Goal: Check status: Check status

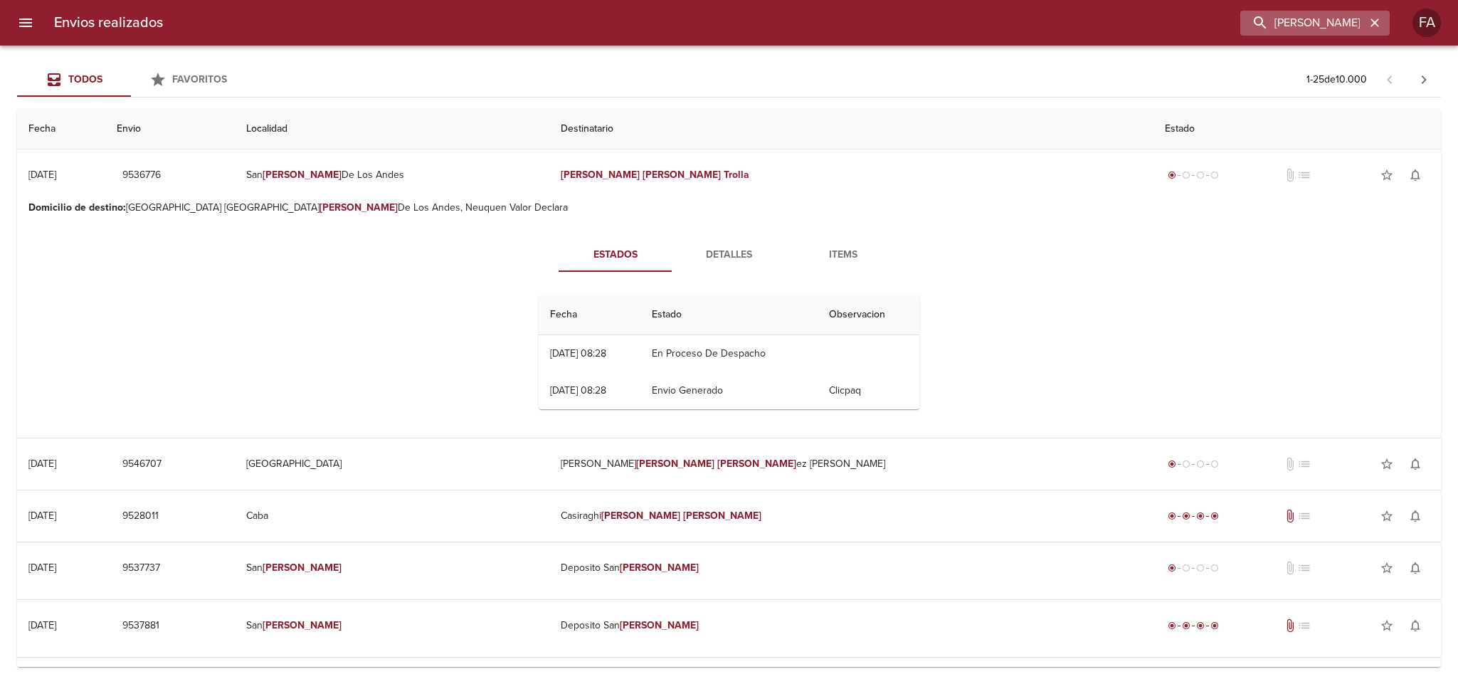
click at [1377, 26] on icon "button" at bounding box center [1375, 23] width 9 height 9
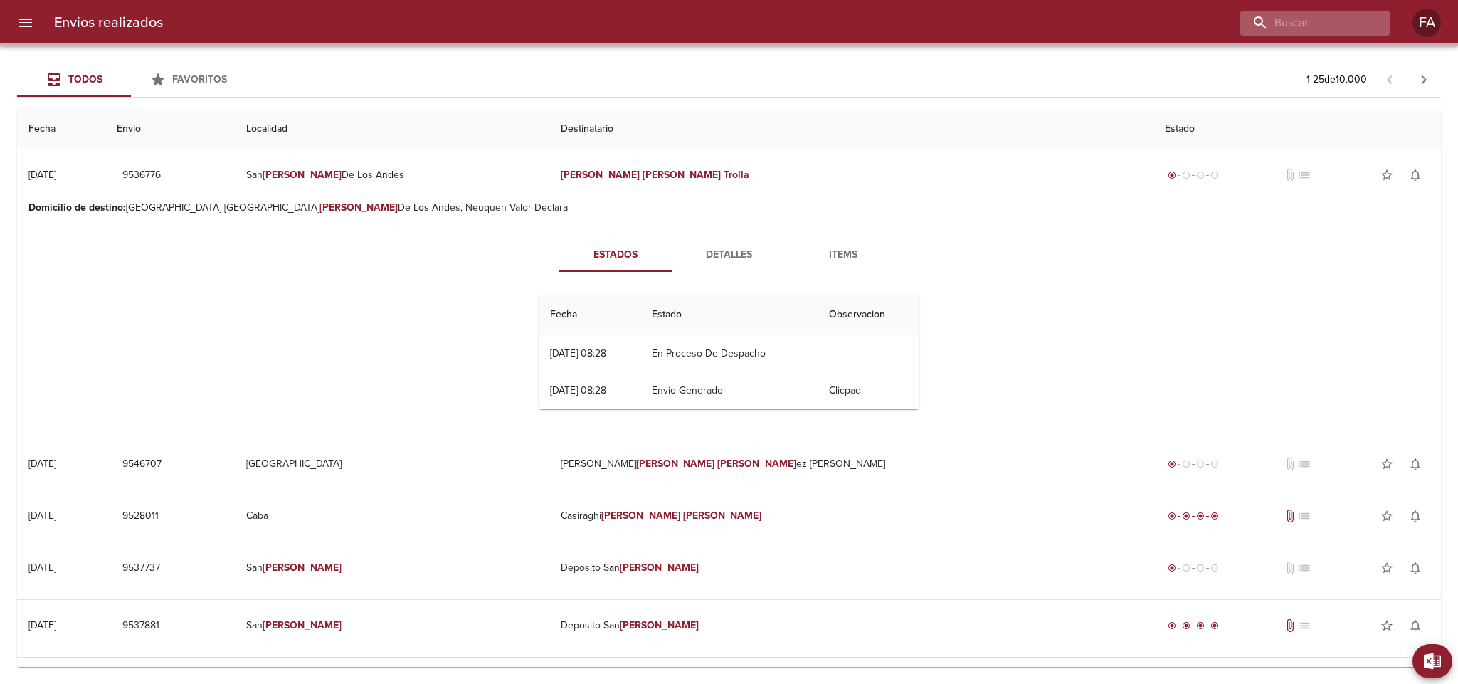
click at [1367, 26] on div at bounding box center [1314, 23] width 149 height 25
paste input "[PERSON_NAME]"
type input "[PERSON_NAME]"
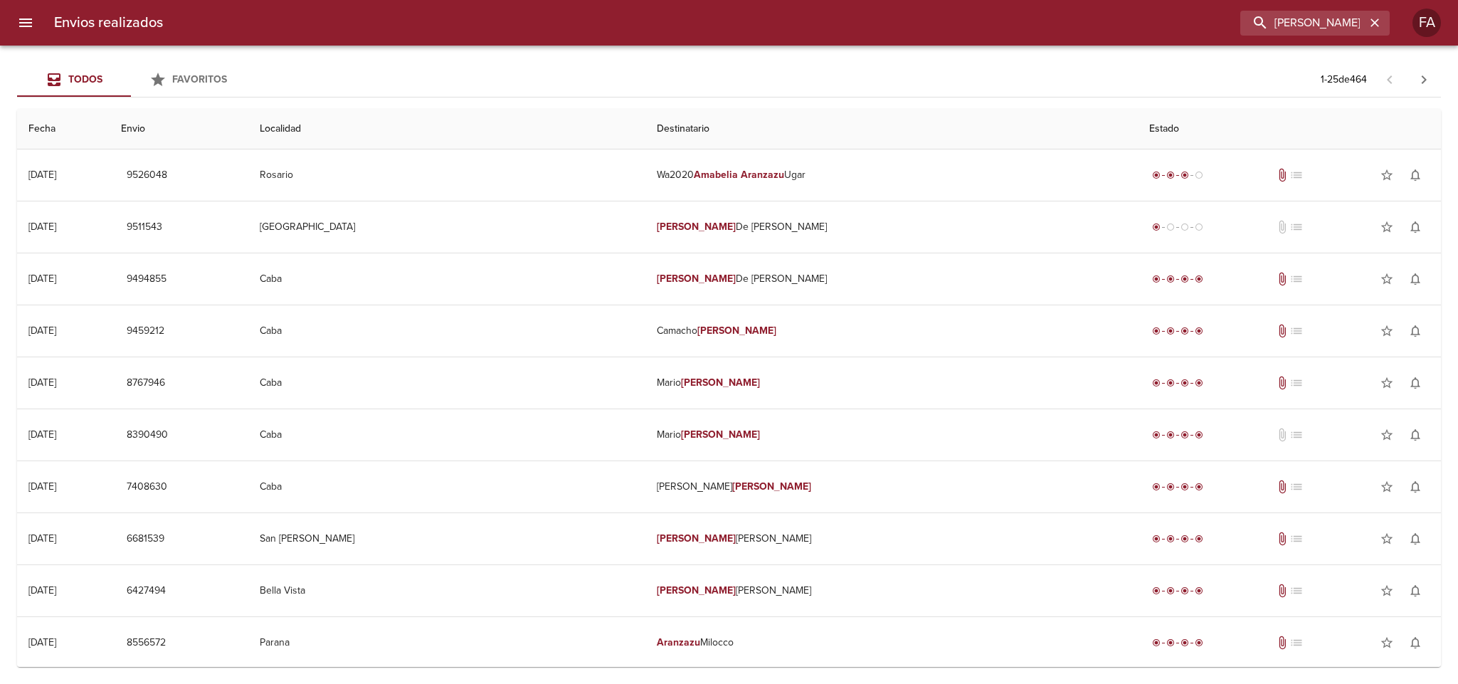
click at [468, 31] on div "[PERSON_NAME]" at bounding box center [781, 23] width 1215 height 25
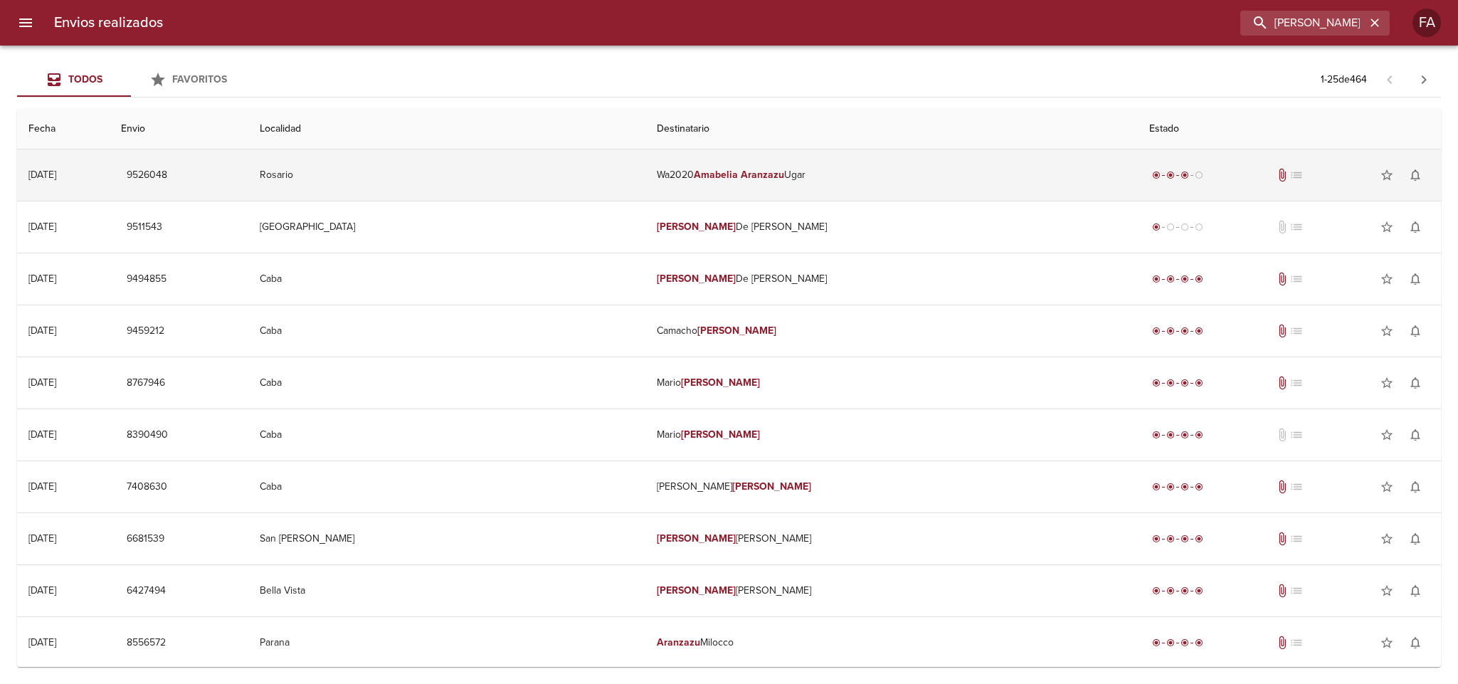
click at [577, 169] on td "Rosario" at bounding box center [446, 174] width 397 height 51
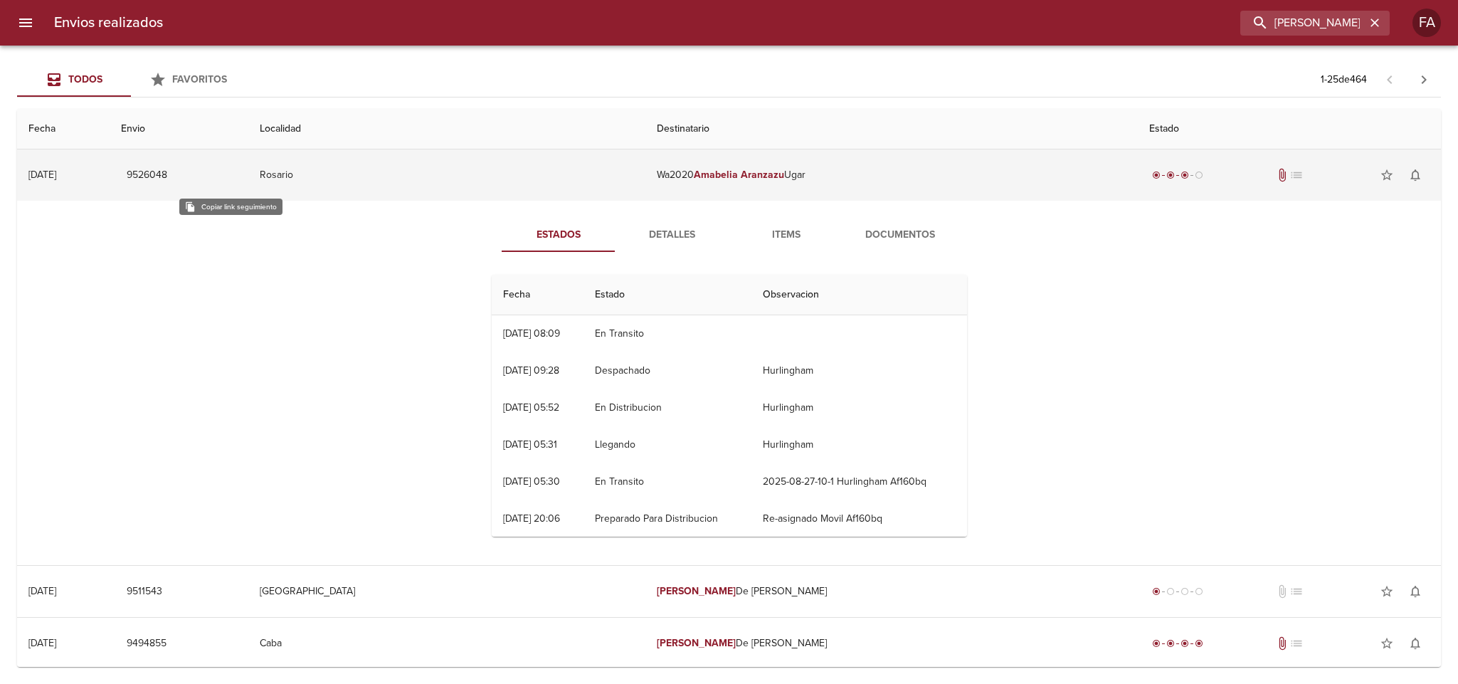
click at [167, 177] on span "9526048" at bounding box center [147, 176] width 41 height 18
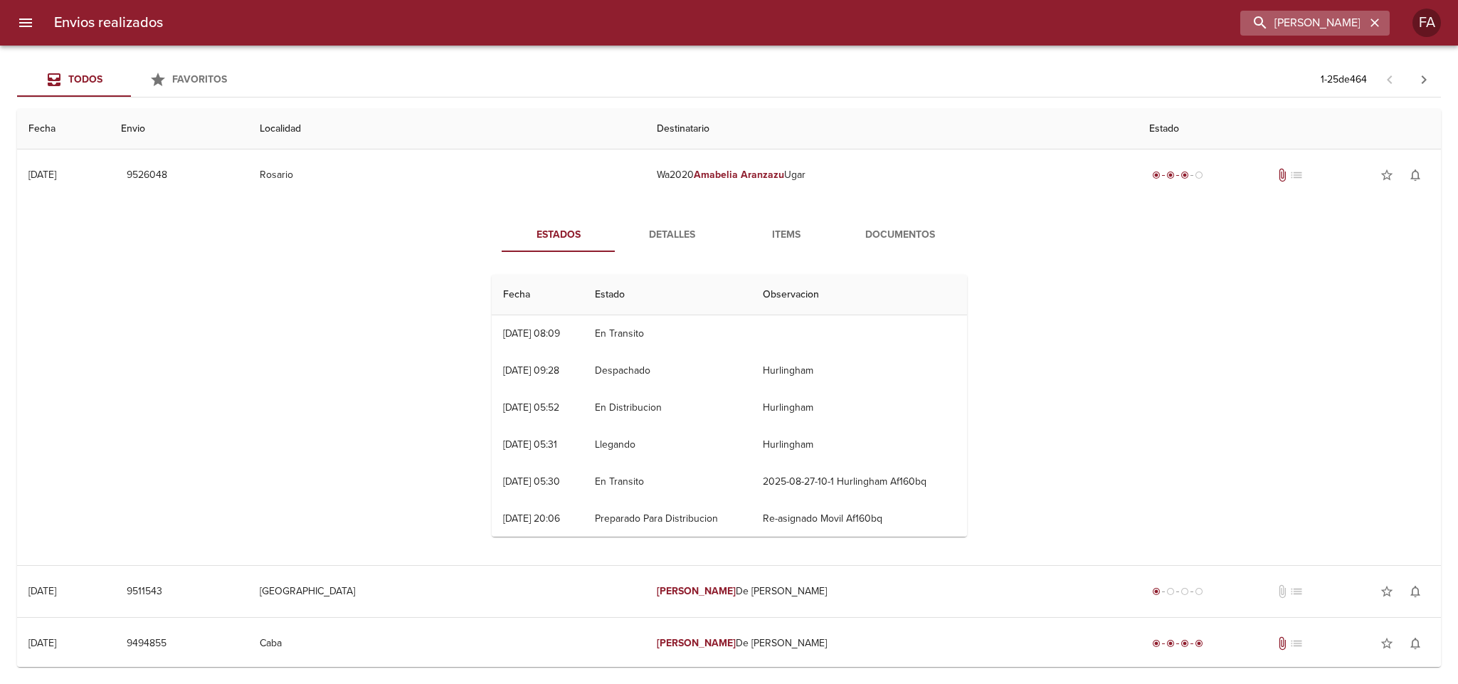
click at [1373, 16] on icon "button" at bounding box center [1375, 23] width 14 height 14
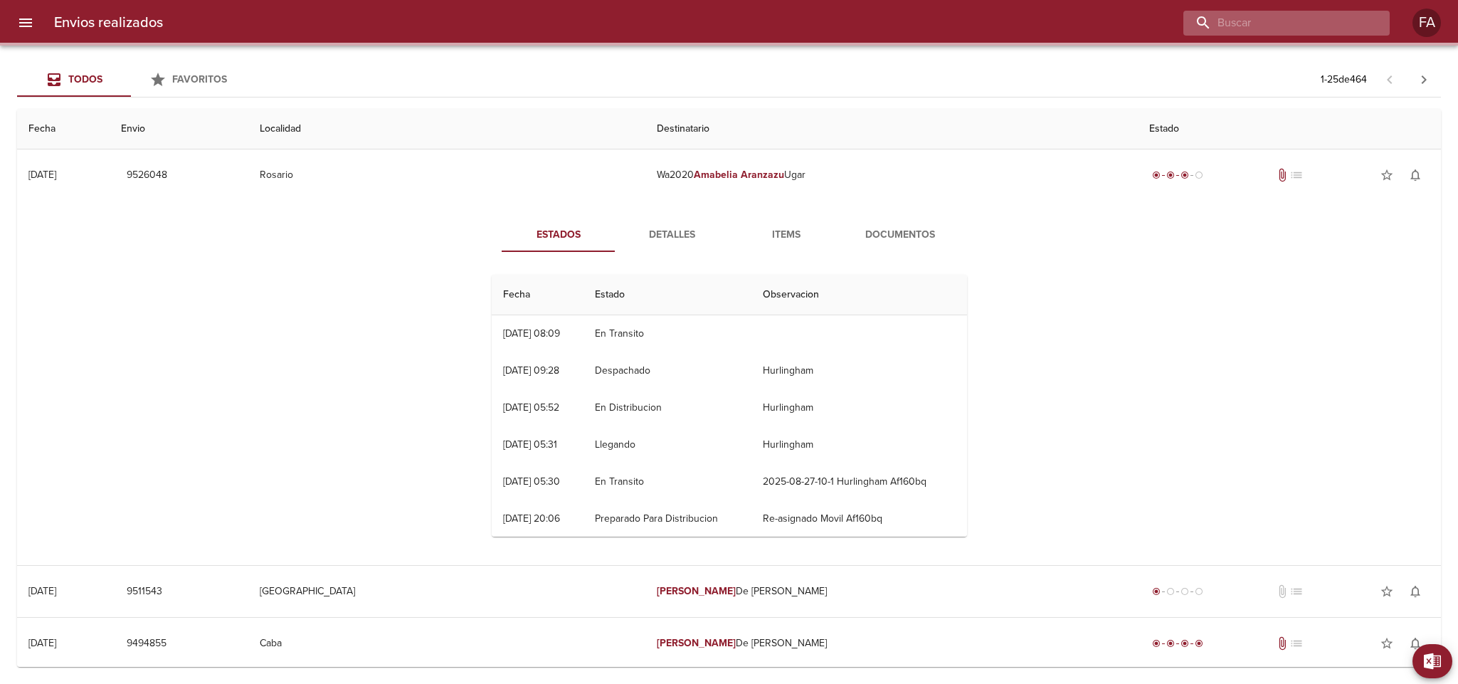
click at [1358, 20] on input "buscar" at bounding box center [1274, 23] width 182 height 25
paste input "[PERSON_NAME]"
type input "[PERSON_NAME]"
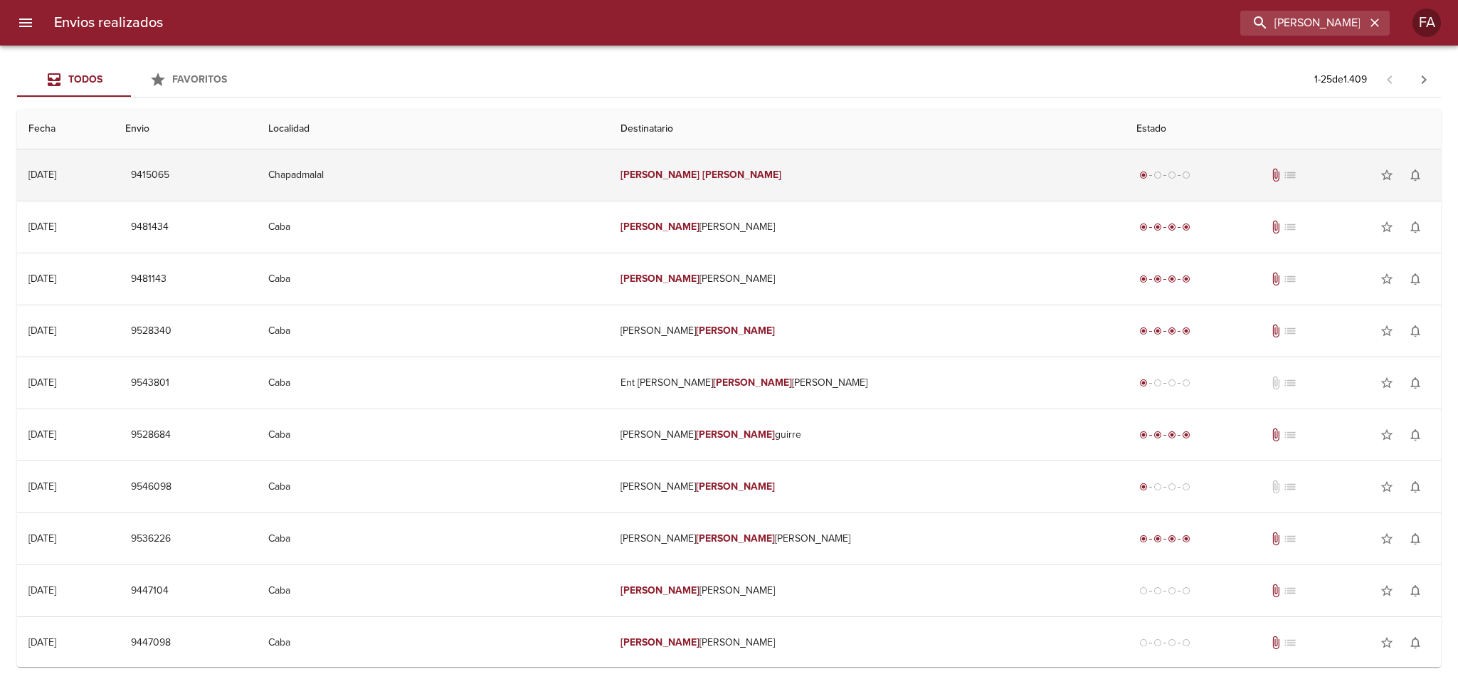
click at [475, 182] on td "Chapadmalal" at bounding box center [433, 174] width 352 height 51
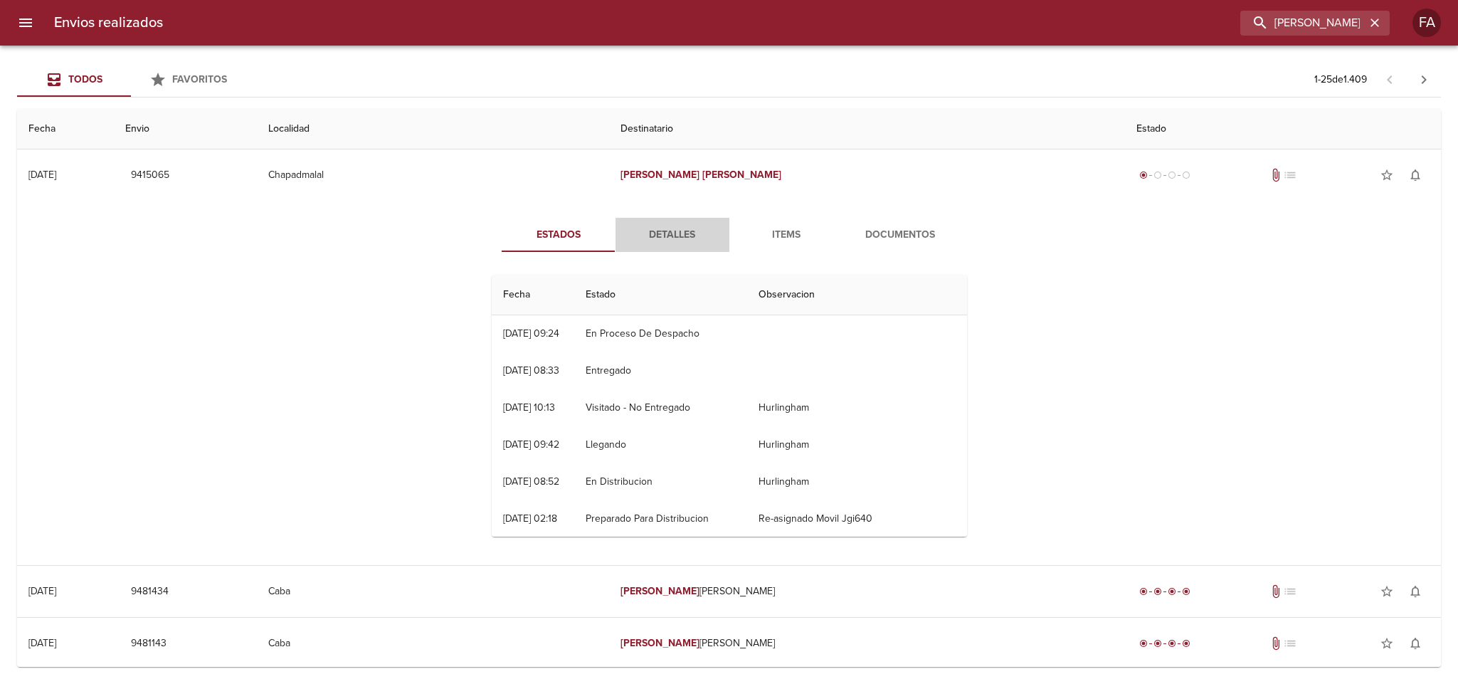
click at [653, 231] on span "Detalles" at bounding box center [672, 235] width 97 height 18
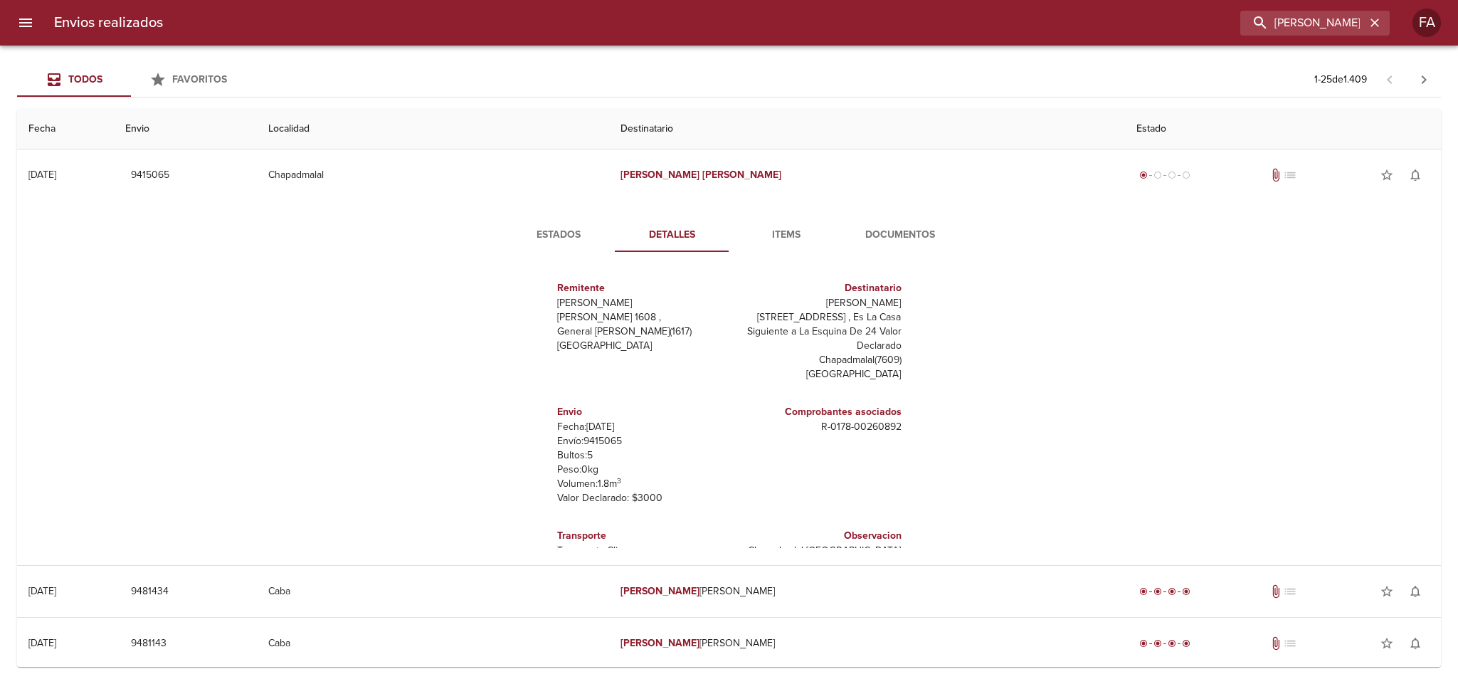
click at [376, 327] on div "Estados Detalles Items Documentos Remitente [PERSON_NAME] [PERSON_NAME] 1608 , …" at bounding box center [728, 383] width 1401 height 364
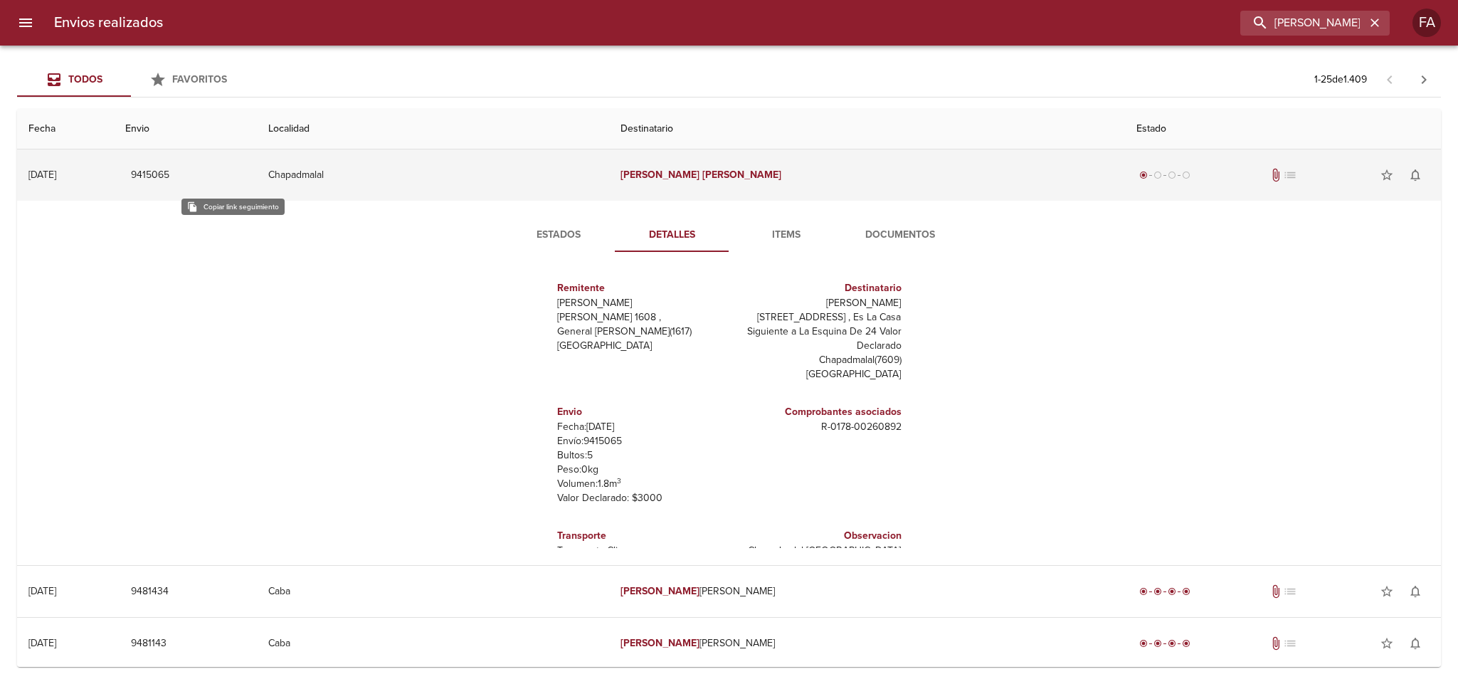
click at [169, 173] on span "9415065" at bounding box center [150, 176] width 38 height 18
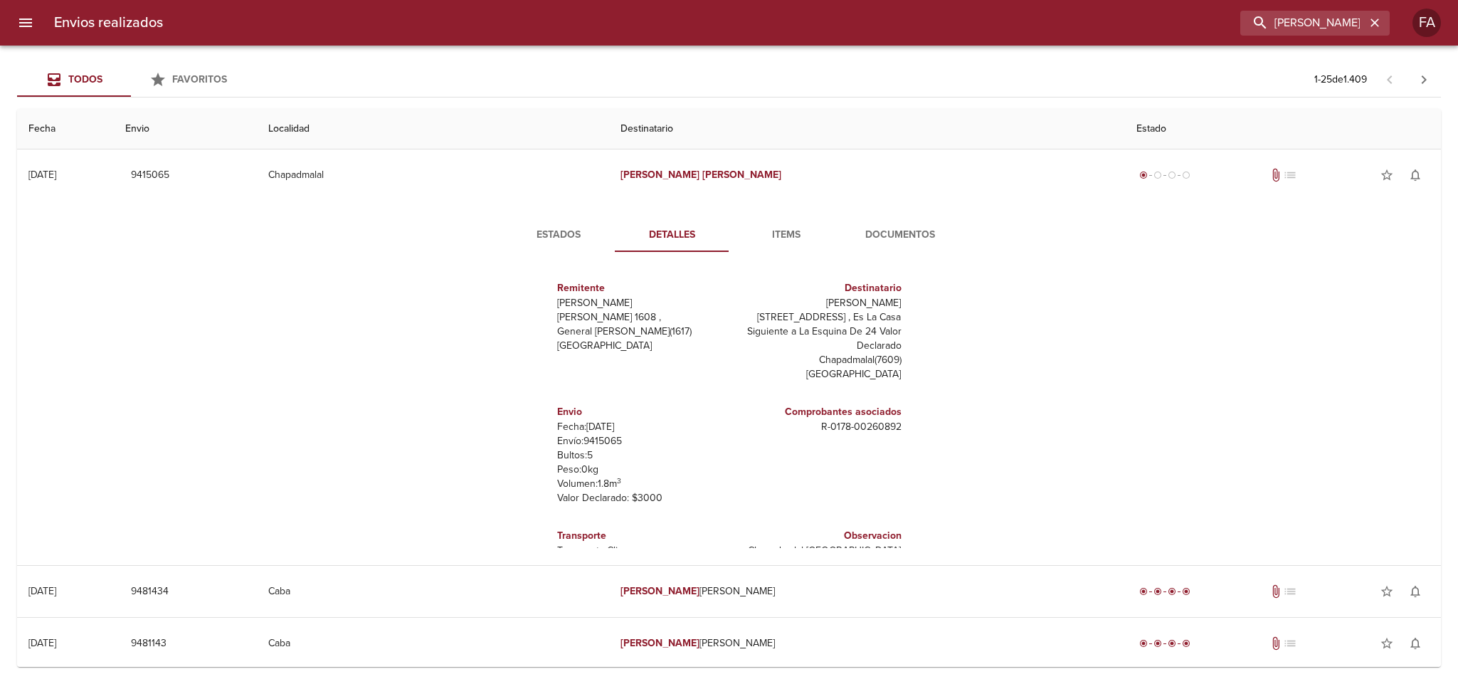
click at [600, 434] on p "Envío: 9415065" at bounding box center [640, 441] width 167 height 14
copy p "9415065"
click at [919, 218] on button "Documentos" at bounding box center [900, 235] width 114 height 34
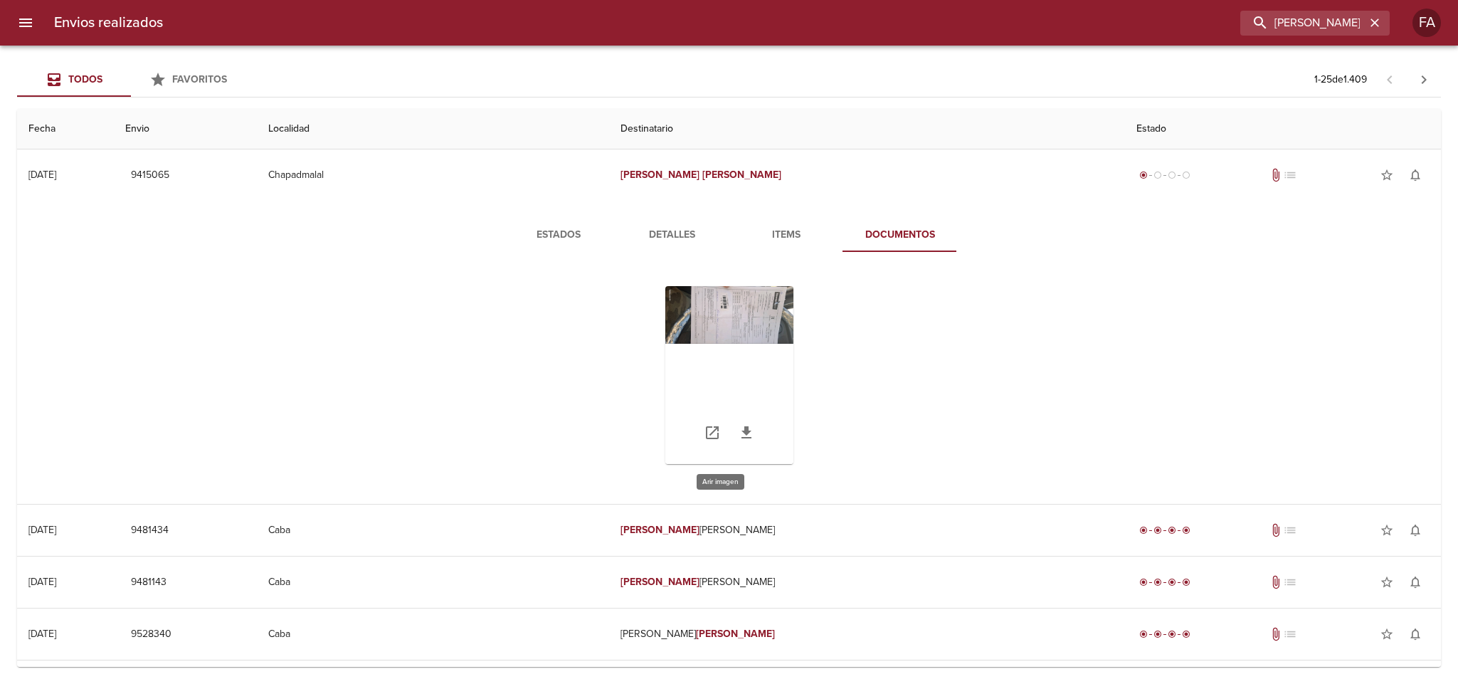
click at [737, 321] on div "Tabla de envíos del cliente" at bounding box center [729, 375] width 128 height 178
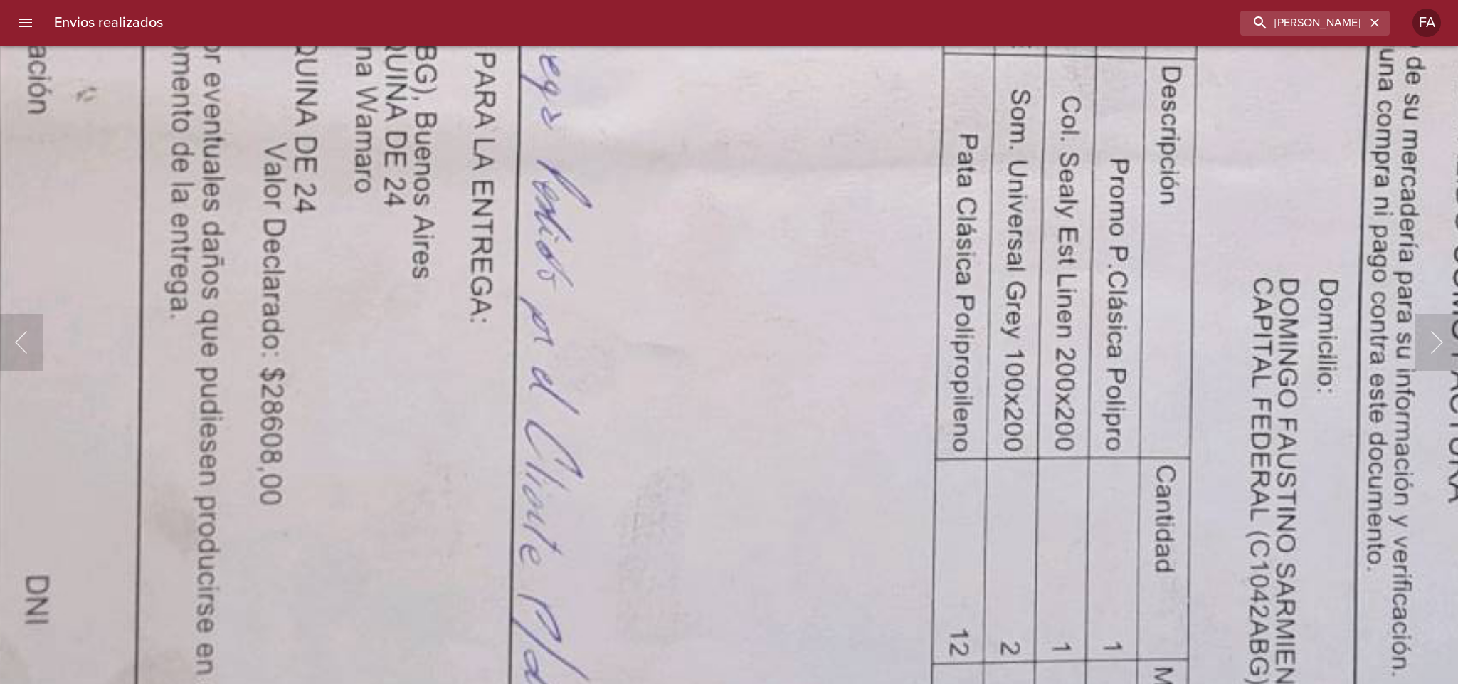
click at [698, 145] on img "Lightbox" at bounding box center [862, 81] width 3424 height 1543
